Goal: Transaction & Acquisition: Download file/media

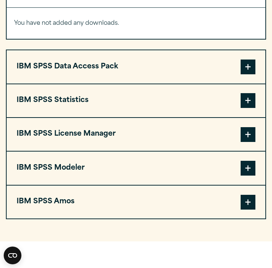
scroll to position [606, 0]
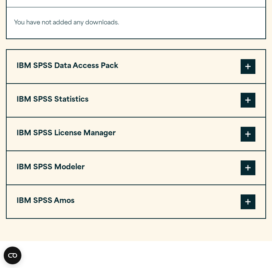
click at [111, 105] on button "IBM SPSS Statistics" at bounding box center [136, 100] width 259 height 33
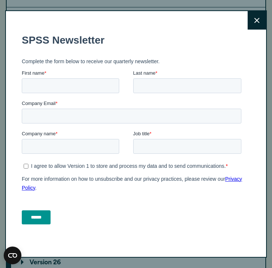
click at [248, 17] on button "Close" at bounding box center [257, 20] width 18 height 18
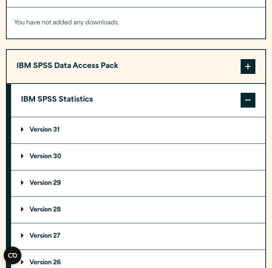
click at [48, 131] on p "Version 31" at bounding box center [40, 130] width 39 height 6
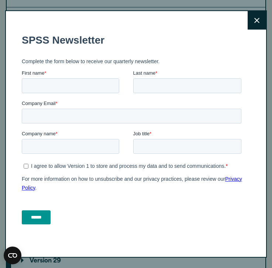
click at [258, 25] on button "Close" at bounding box center [257, 20] width 18 height 18
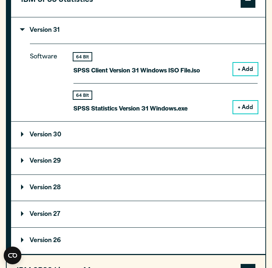
scroll to position [707, 0]
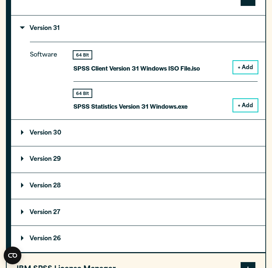
click at [246, 108] on button "+ Add" at bounding box center [246, 105] width 24 height 13
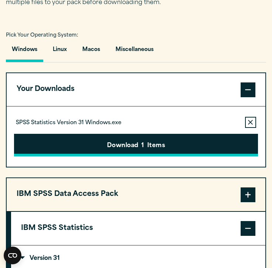
scroll to position [508, 0]
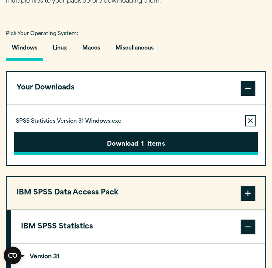
click at [84, 151] on button "Download 1 Items" at bounding box center [136, 143] width 244 height 23
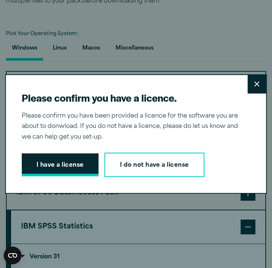
click at [57, 165] on button "I have a license" at bounding box center [60, 164] width 77 height 23
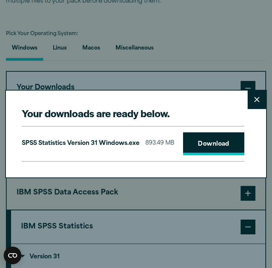
click at [201, 144] on link "Download" at bounding box center [213, 143] width 61 height 23
click at [159, 88] on div "Your downloads are ready below. Close SPSS Statistics Version 31 Windows.exe 89…" at bounding box center [136, 134] width 272 height 268
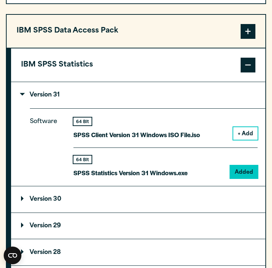
scroll to position [671, 0]
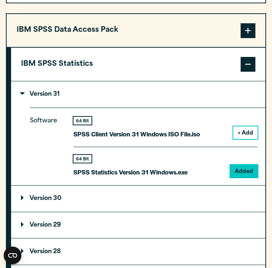
click at [244, 134] on button "+ Add" at bounding box center [246, 132] width 24 height 13
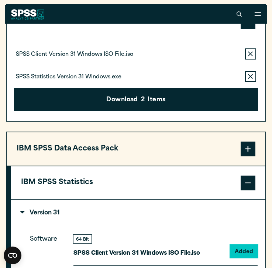
scroll to position [512, 0]
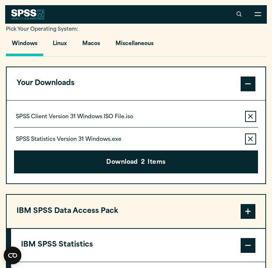
click at [253, 140] on icon "button" at bounding box center [250, 138] width 5 height 5
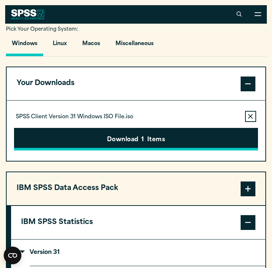
click at [187, 142] on button "Download 1 Items" at bounding box center [136, 139] width 244 height 23
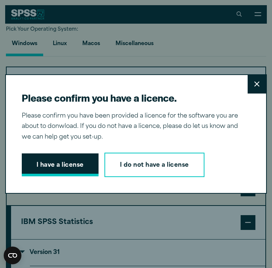
click at [68, 169] on button "I have a license" at bounding box center [60, 164] width 77 height 23
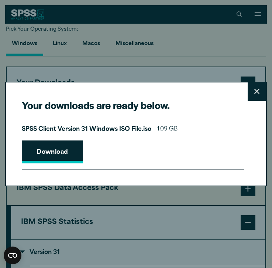
click at [62, 159] on link "Download" at bounding box center [52, 151] width 61 height 23
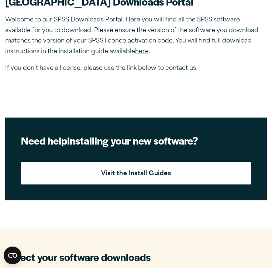
scroll to position [424, 0]
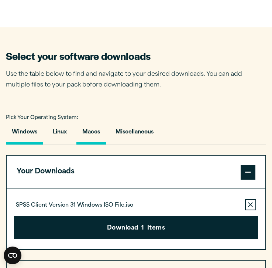
click at [91, 141] on button "Macos" at bounding box center [92, 133] width 30 height 21
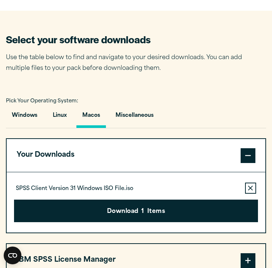
scroll to position [442, 0]
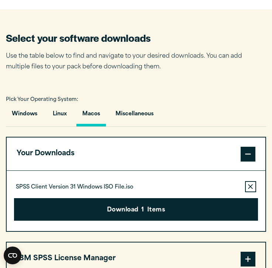
click at [244, 192] on div "SPSS Client Version 31 Windows ISO File.iso Remove this item from your software…" at bounding box center [136, 186] width 244 height 11
click at [248, 189] on icon "button" at bounding box center [250, 186] width 5 height 5
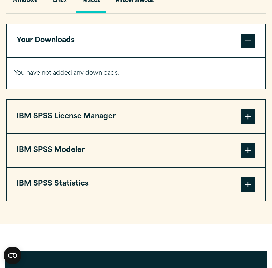
scroll to position [557, 0]
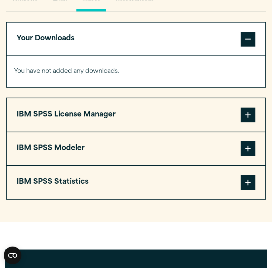
click at [118, 192] on button "IBM SPSS Statistics" at bounding box center [136, 182] width 259 height 33
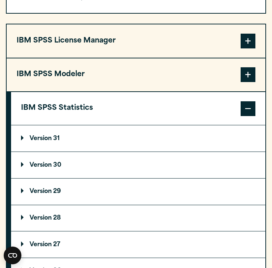
scroll to position [644, 0]
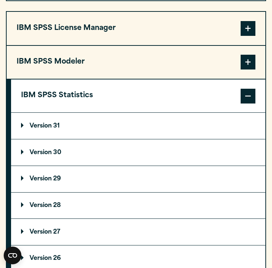
click at [54, 129] on p "Version 31" at bounding box center [40, 126] width 39 height 6
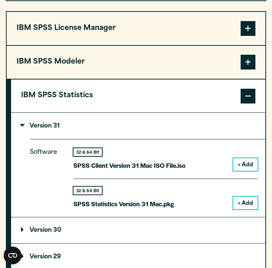
click at [247, 205] on button "+ Add" at bounding box center [246, 203] width 24 height 13
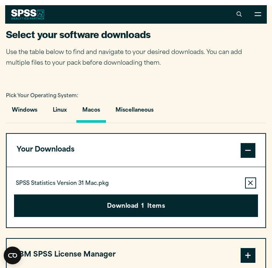
scroll to position [411, 0]
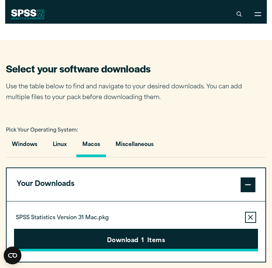
click at [102, 241] on button "Download 1 Items" at bounding box center [136, 240] width 244 height 23
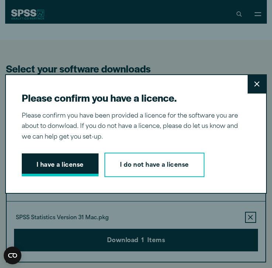
click at [76, 155] on button "I have a license" at bounding box center [60, 164] width 77 height 23
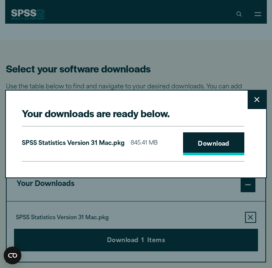
click at [195, 149] on link "Download" at bounding box center [213, 143] width 61 height 23
